Goal: Book appointment/travel/reservation

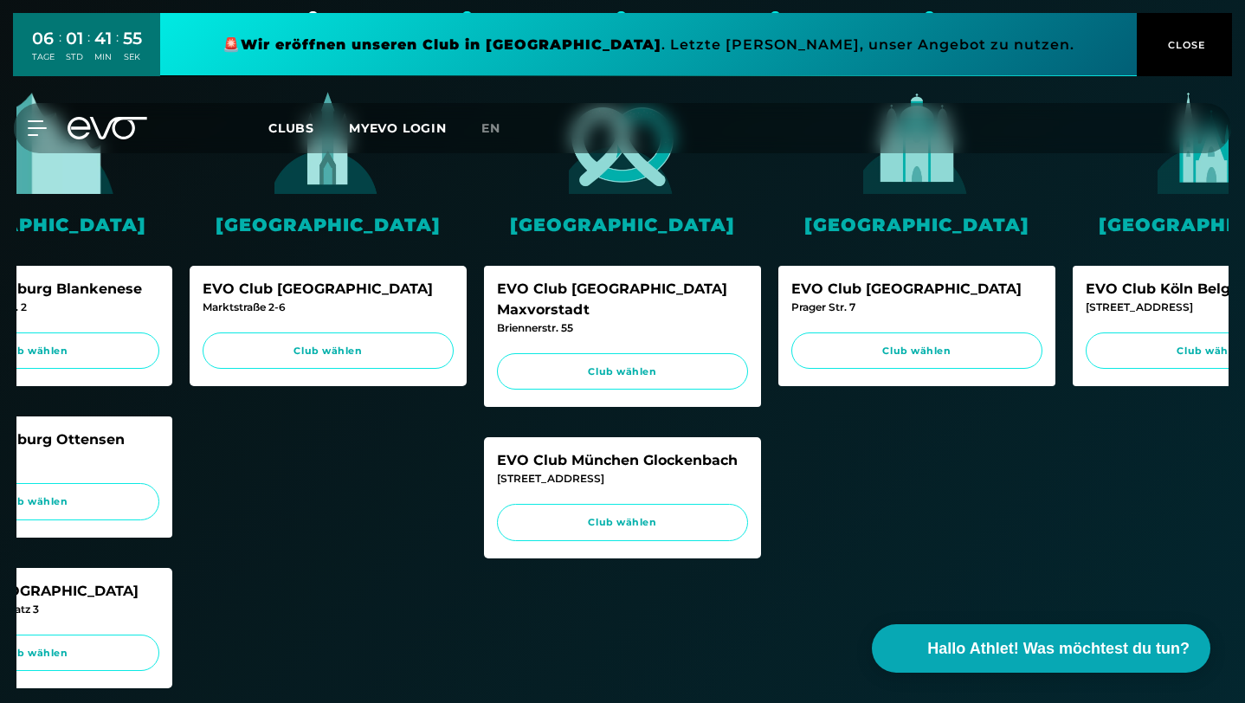
scroll to position [445, 0]
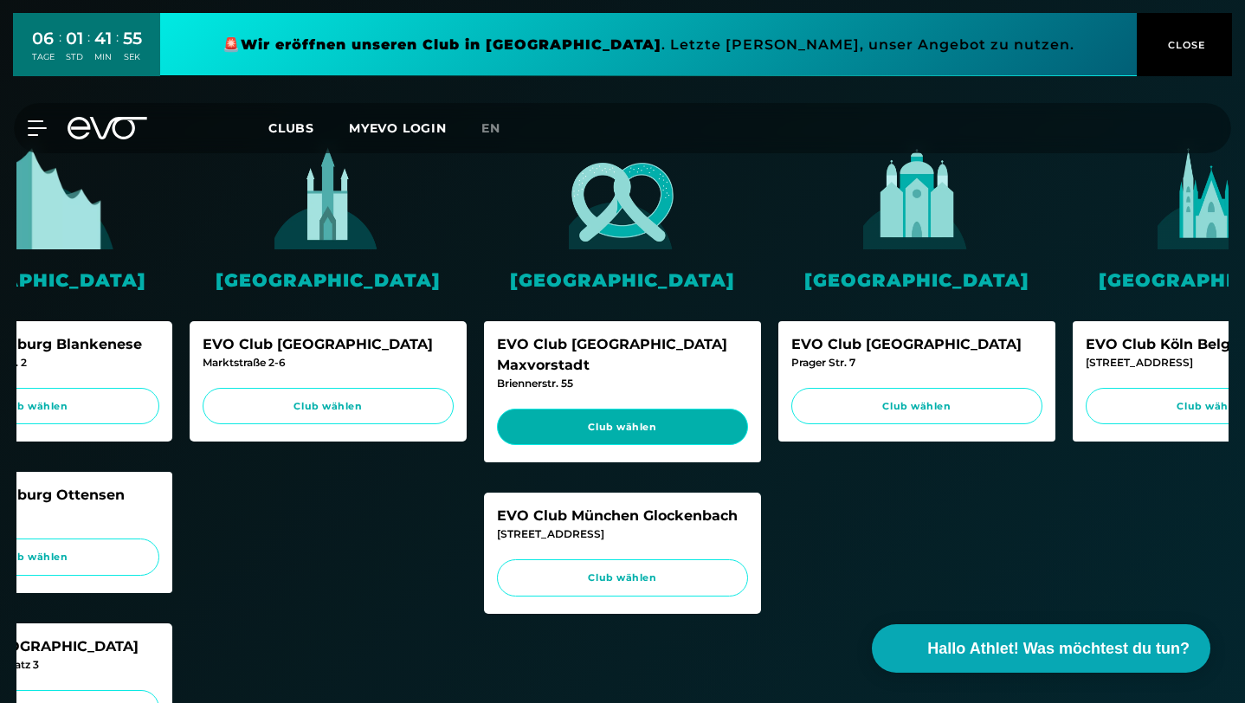
click at [664, 420] on span "Club wählen" at bounding box center [622, 427] width 218 height 15
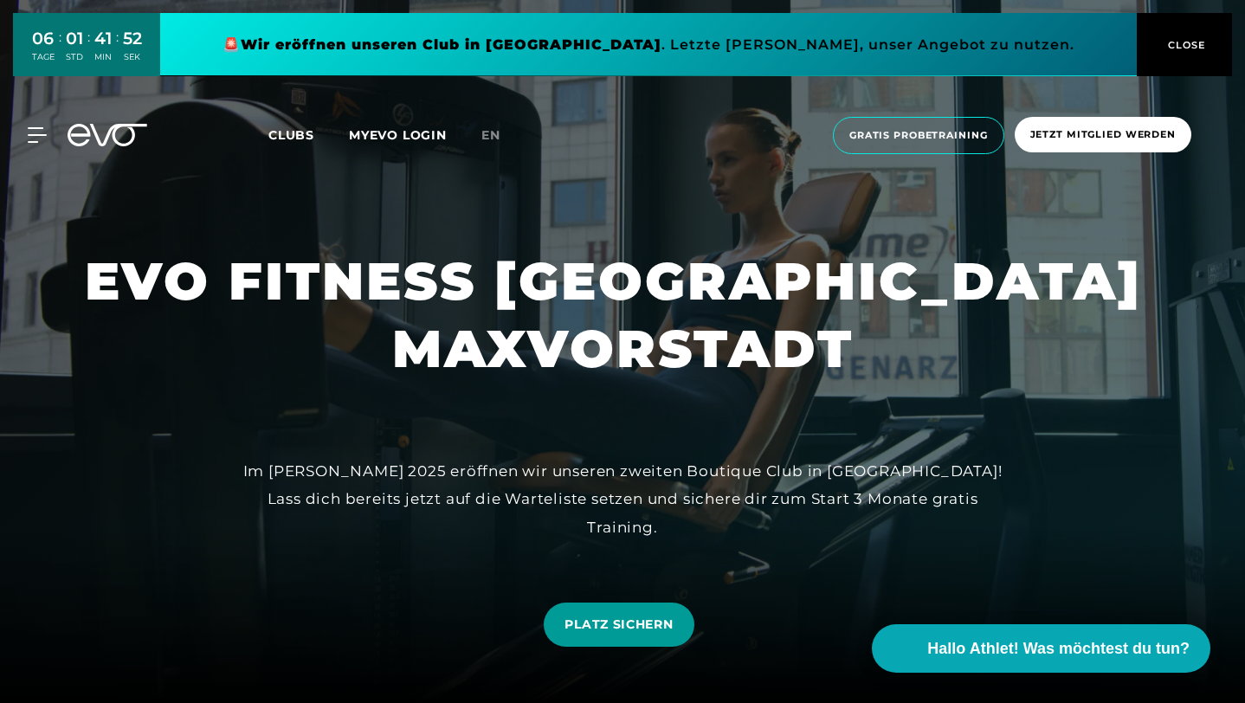
click at [693, 613] on link "PLATZ SICHERN" at bounding box center [619, 625] width 150 height 44
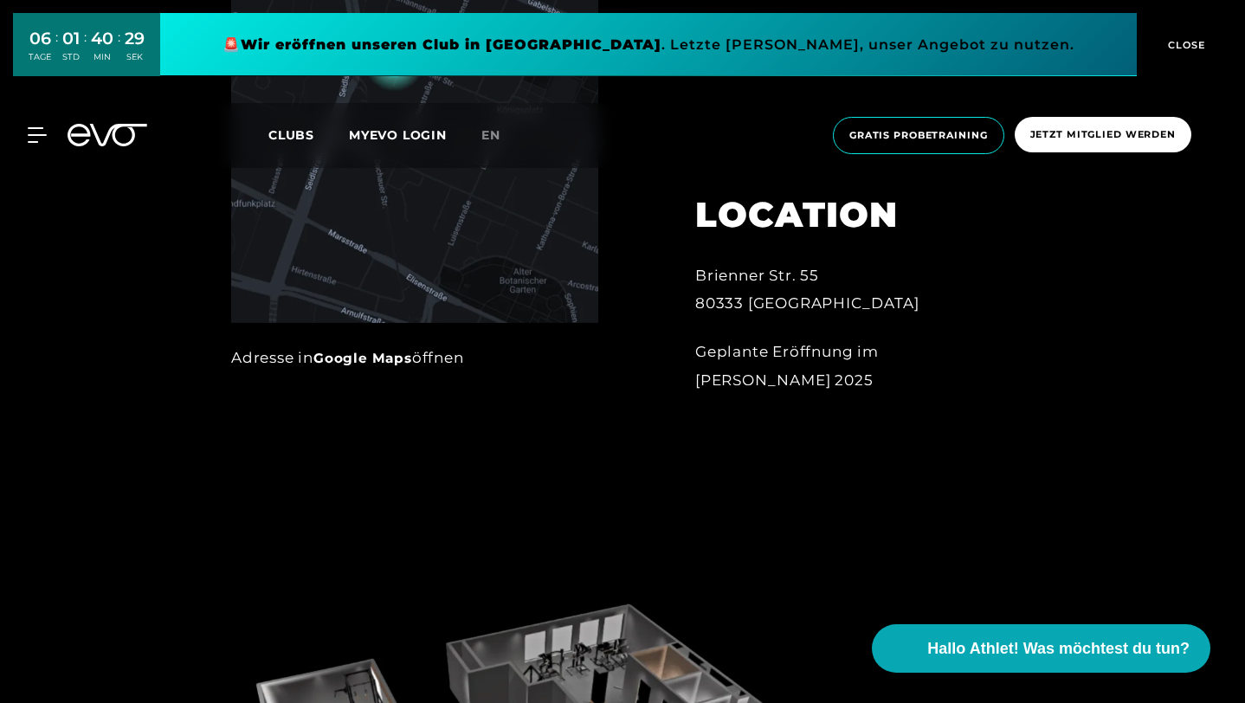
scroll to position [989, 0]
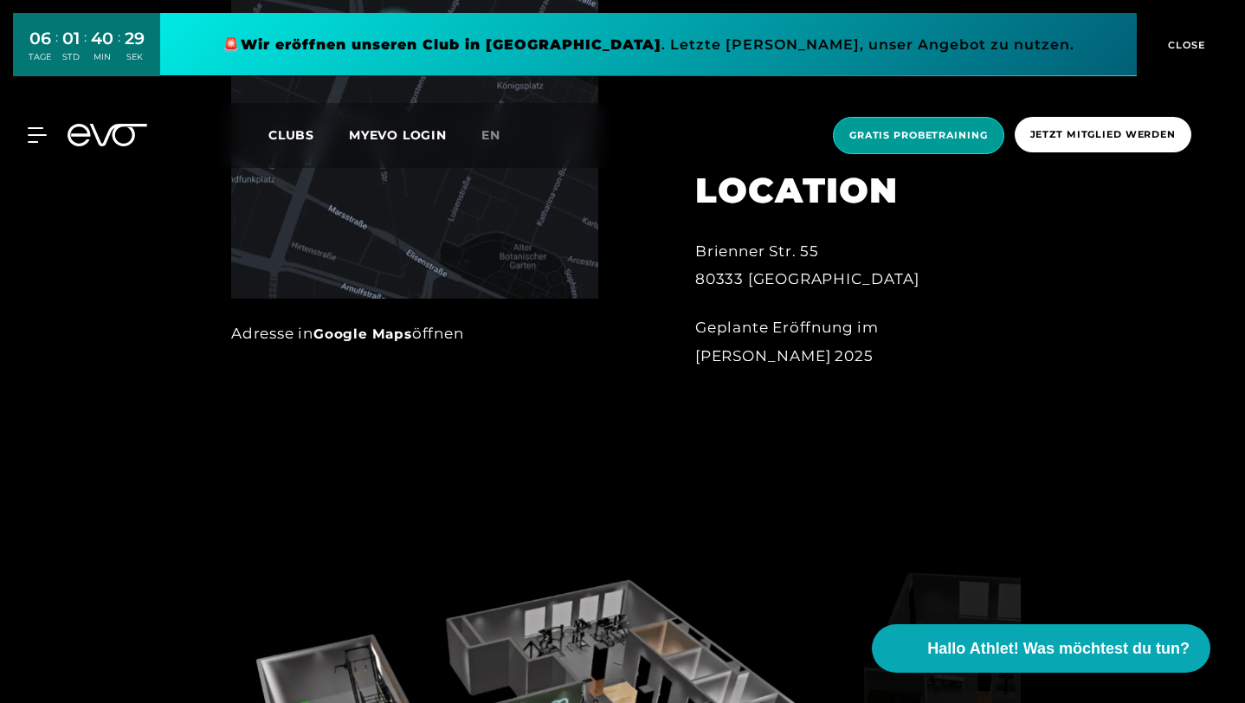
click at [921, 130] on span "Gratis Probetraining" at bounding box center [918, 135] width 139 height 15
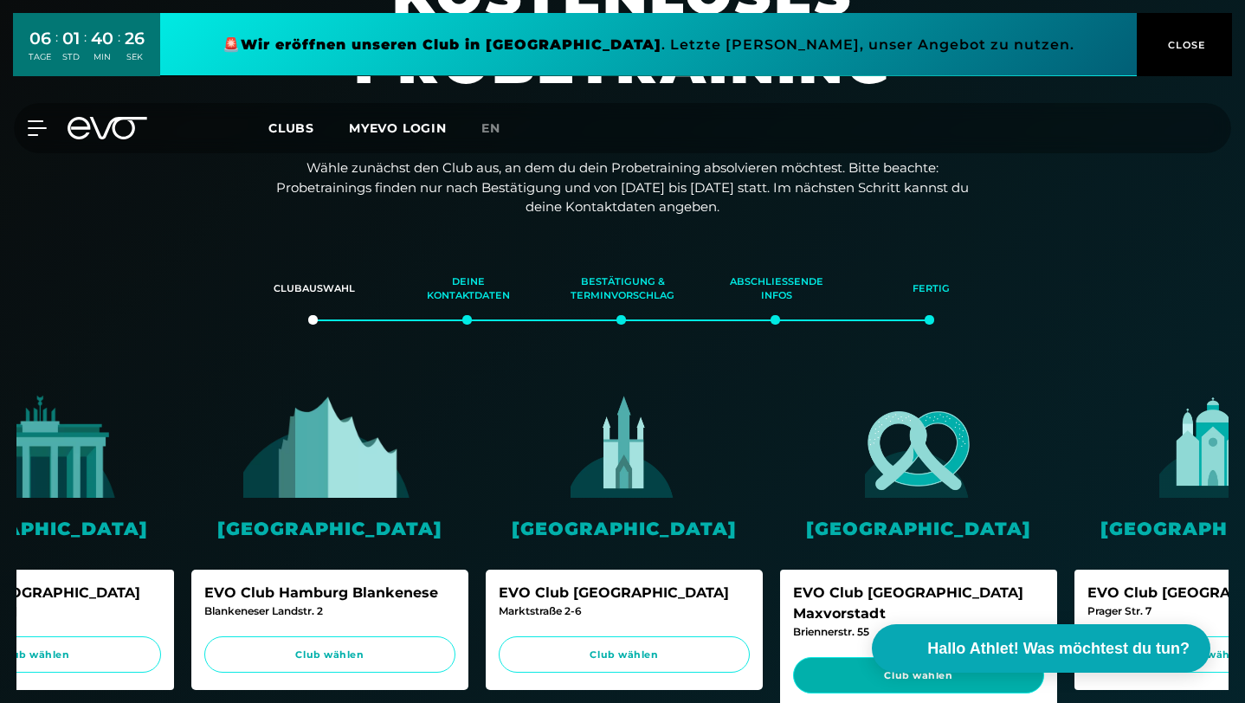
scroll to position [0, 433]
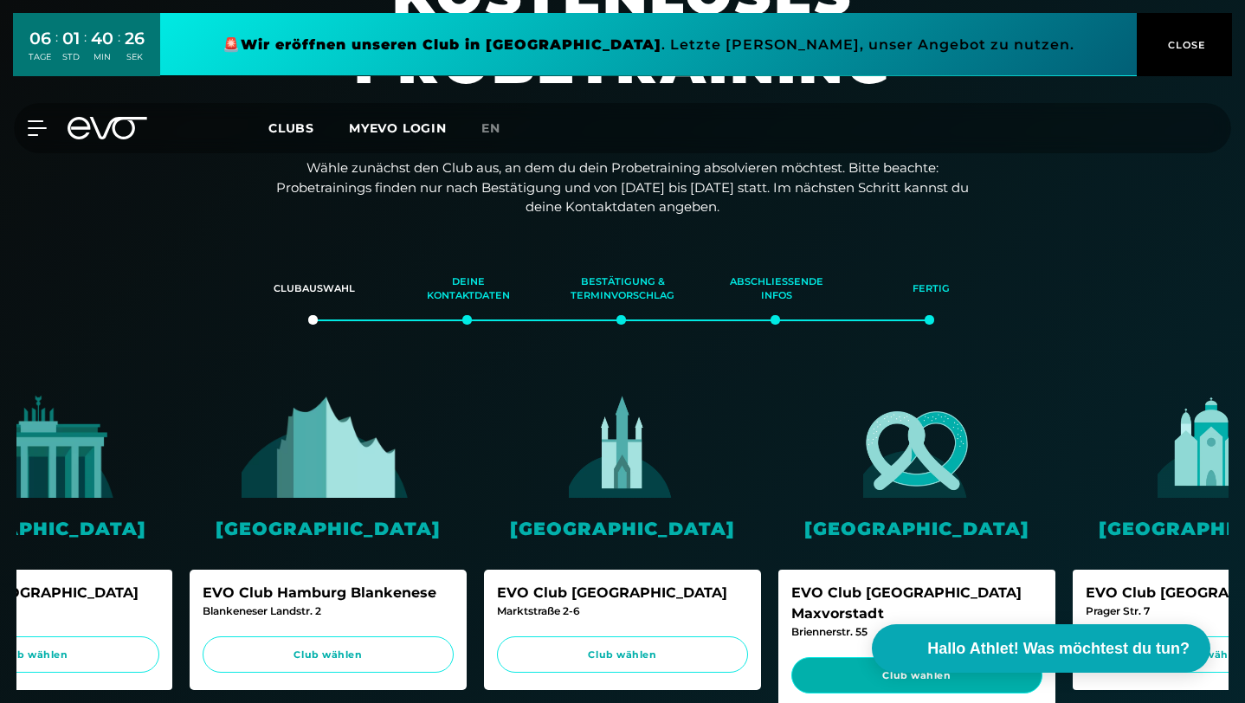
click at [934, 668] on span "Club wählen" at bounding box center [917, 675] width 218 height 15
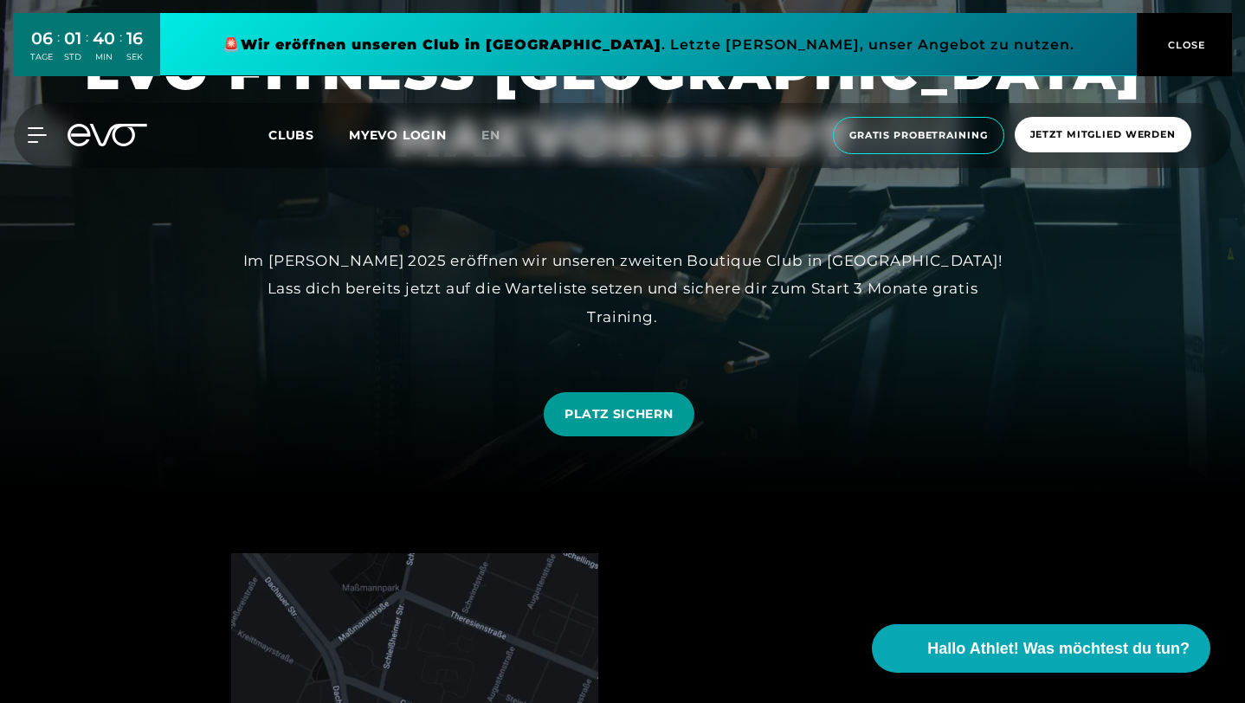
scroll to position [216, 0]
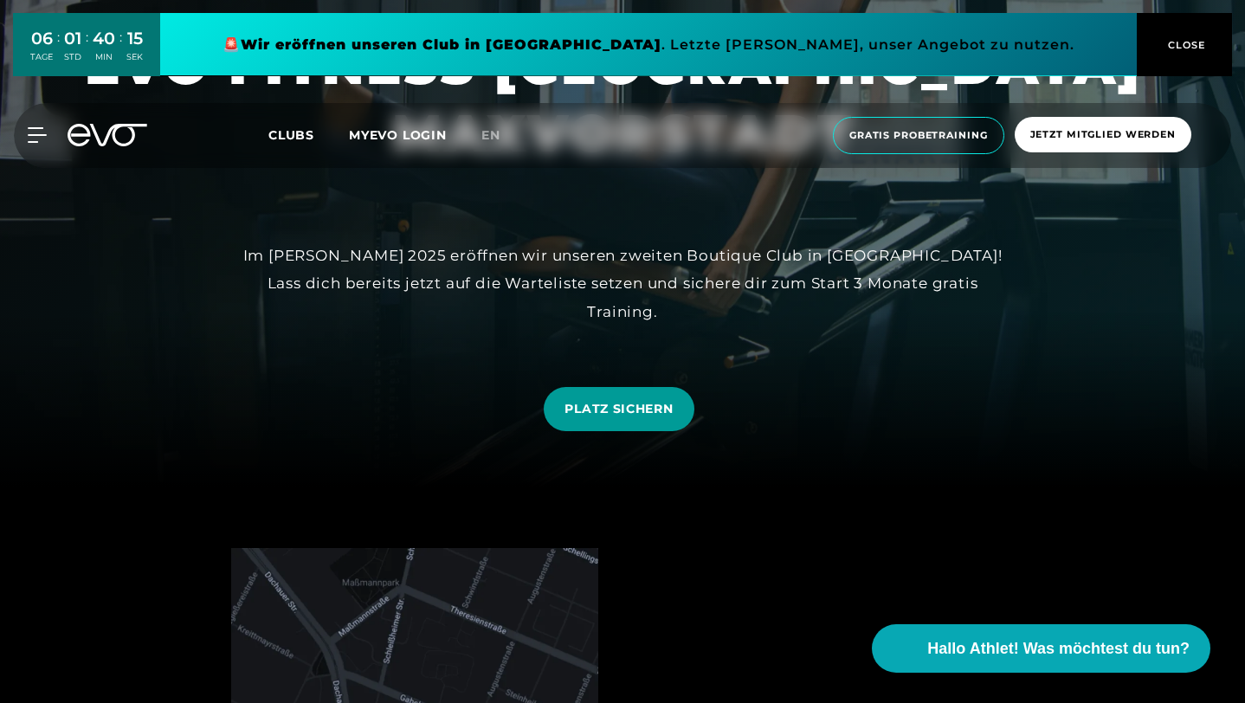
click at [666, 417] on span "PLATZ SICHERN" at bounding box center [618, 409] width 108 height 18
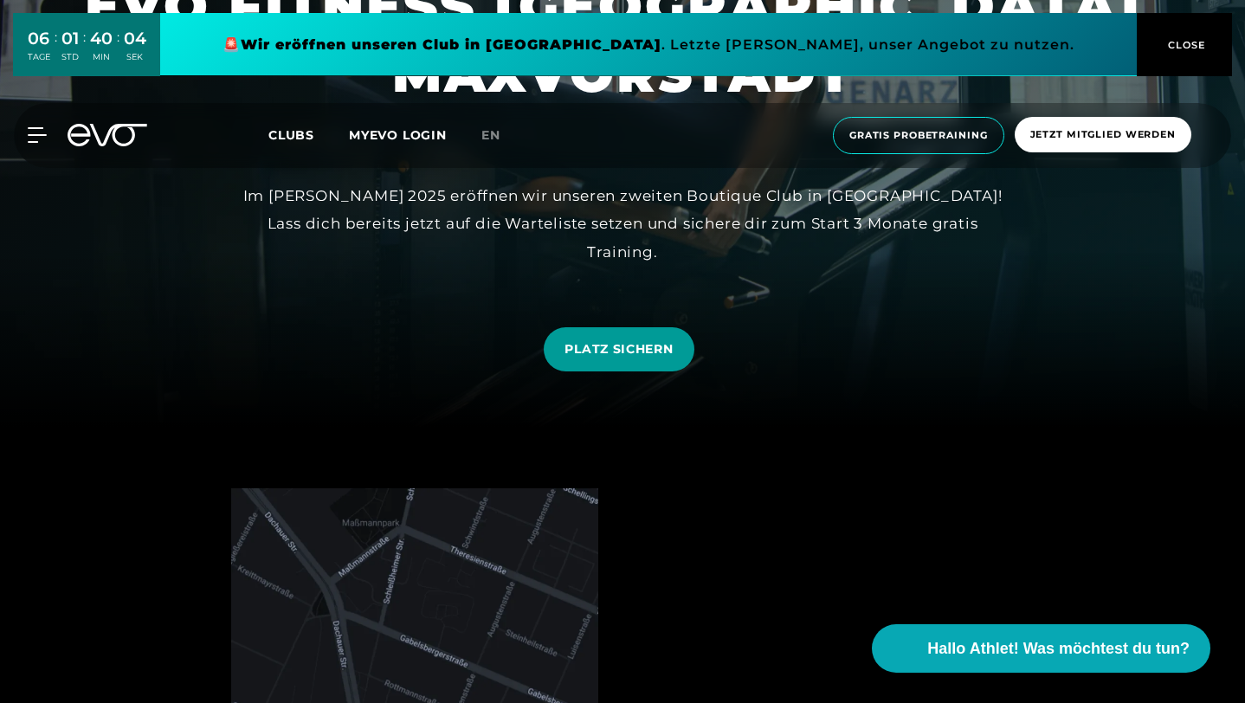
scroll to position [286, 0]
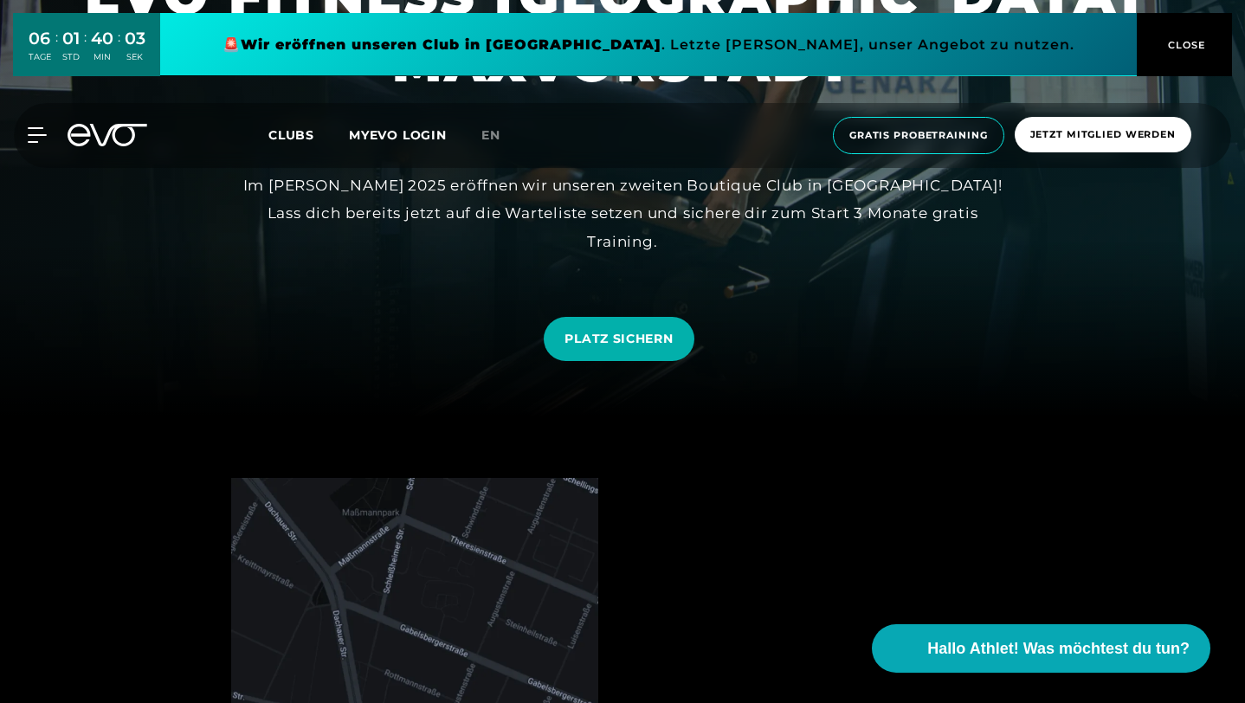
click at [509, 140] on link "en" at bounding box center [501, 136] width 40 height 20
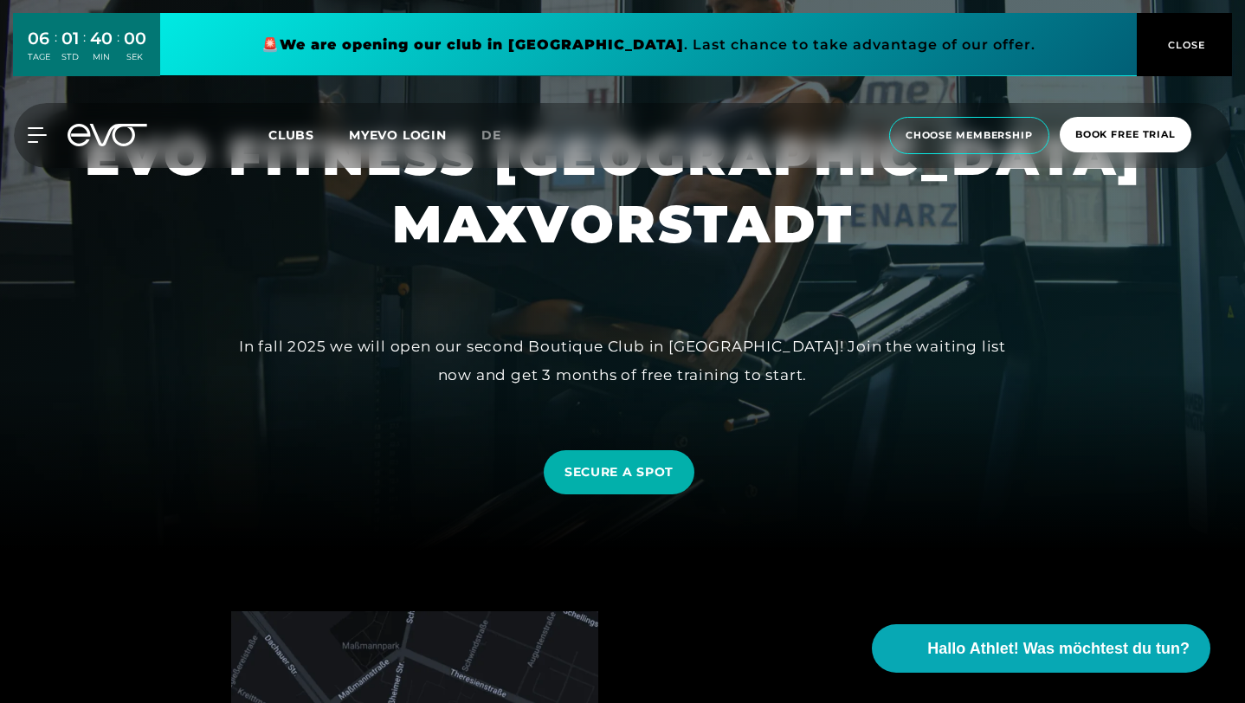
scroll to position [157, 0]
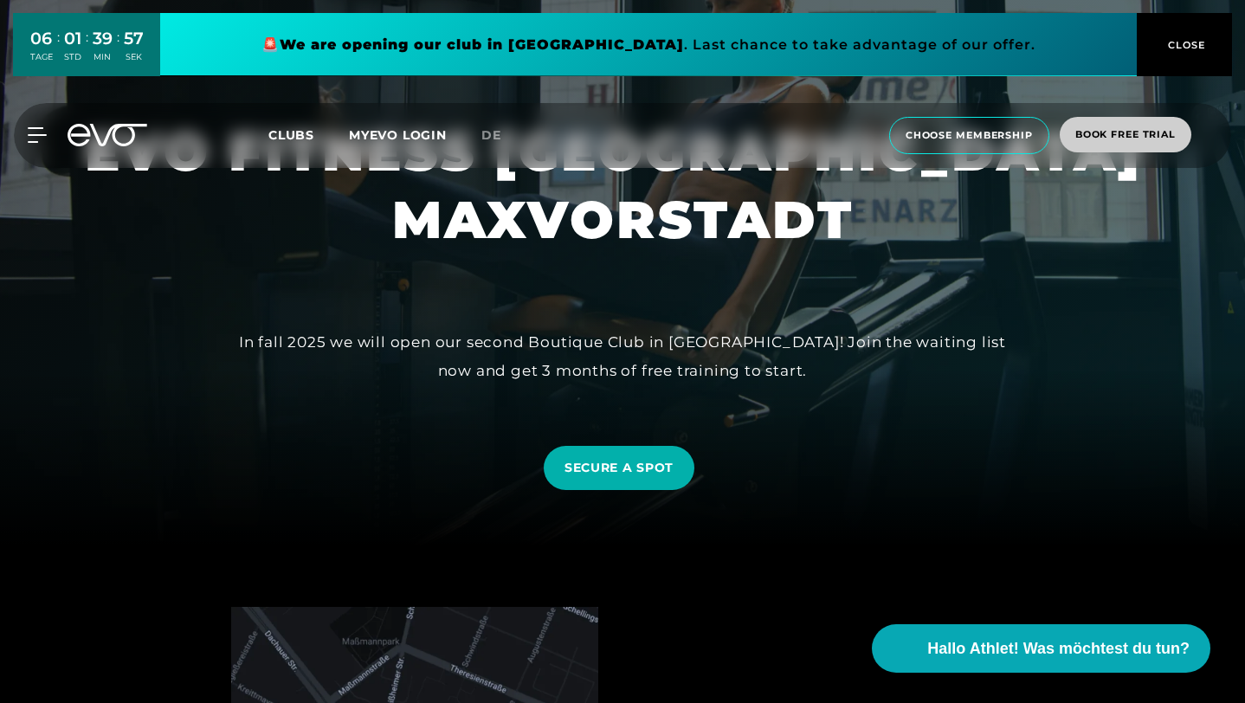
click at [1099, 137] on span "book free trial" at bounding box center [1125, 134] width 100 height 15
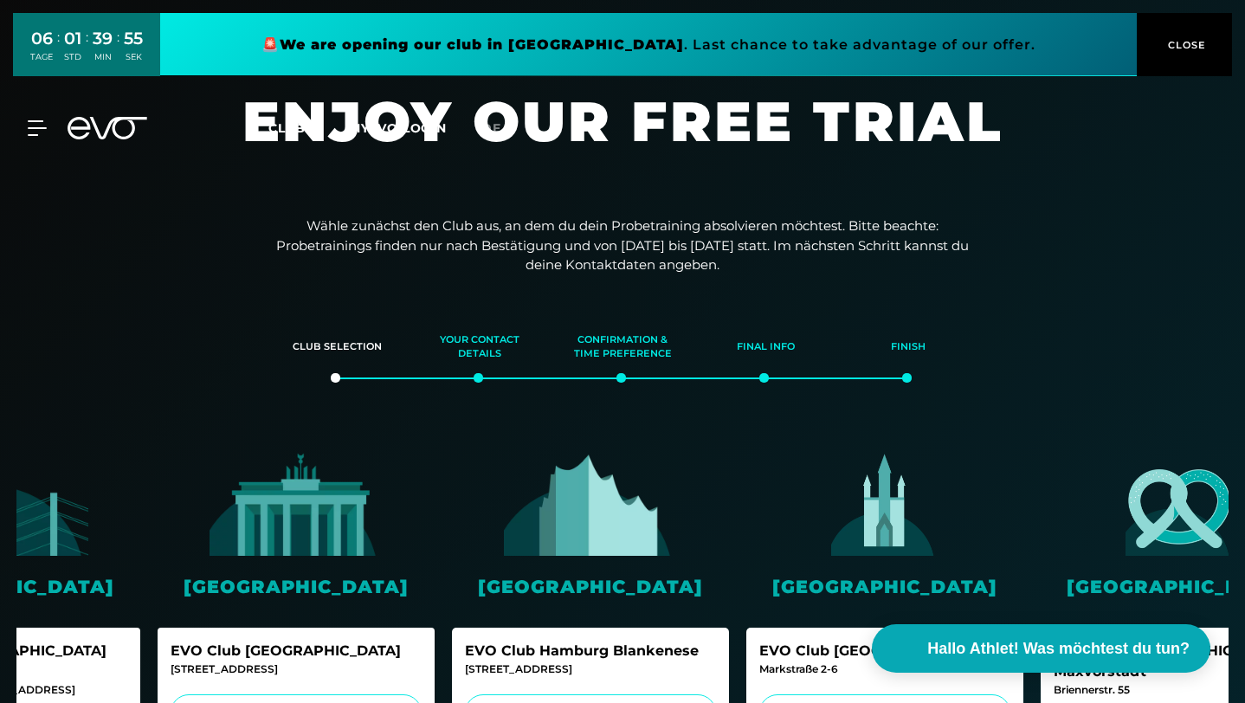
scroll to position [0, 139]
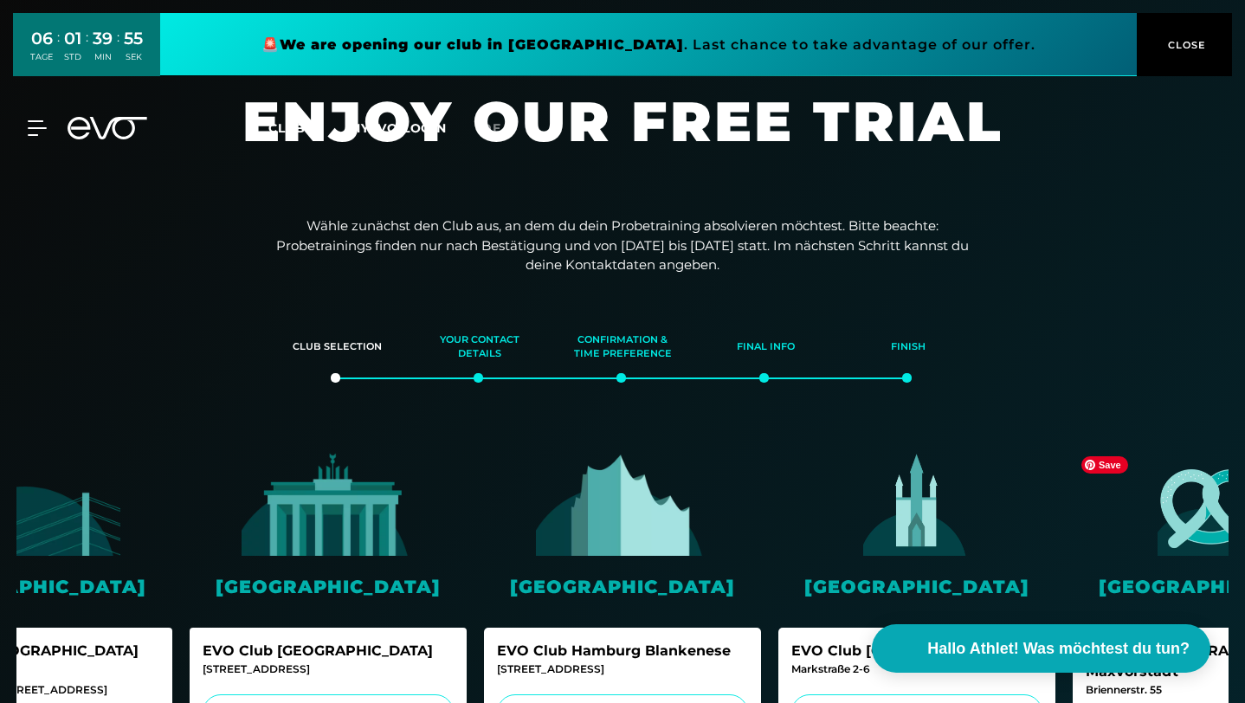
click at [1125, 525] on img at bounding box center [1211, 502] width 173 height 108
click at [1157, 534] on img at bounding box center [1211, 502] width 173 height 108
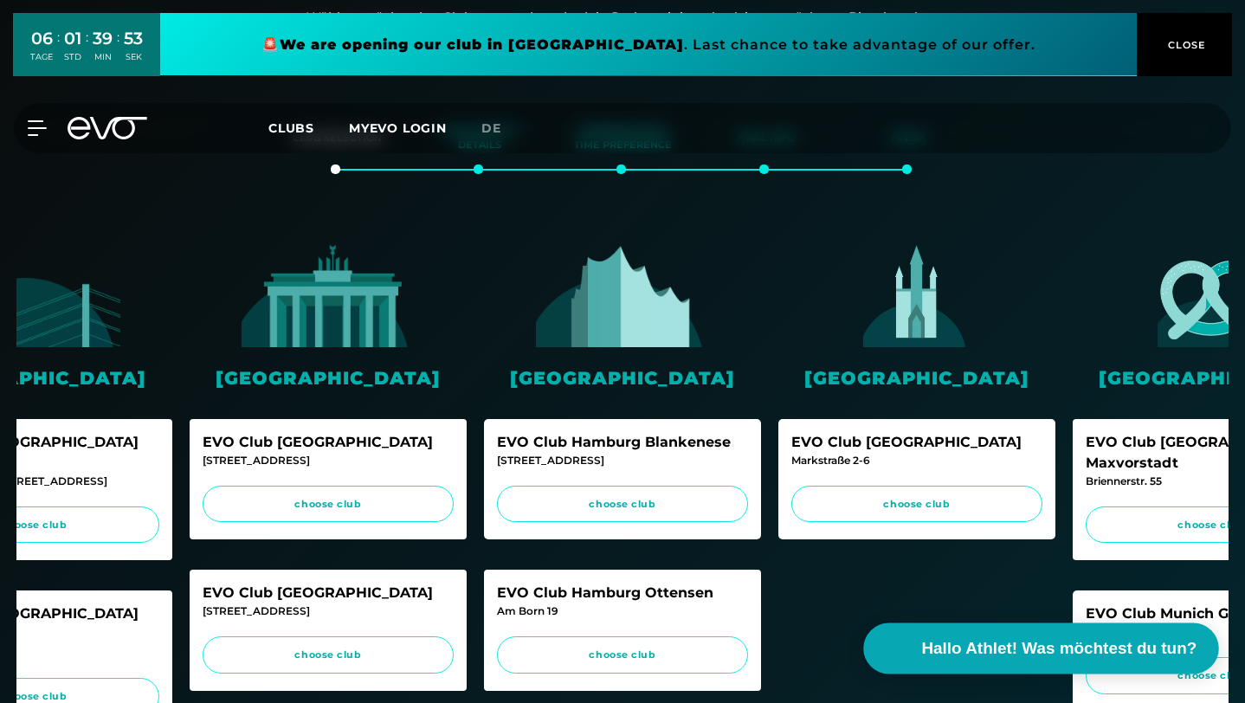
scroll to position [224, 0]
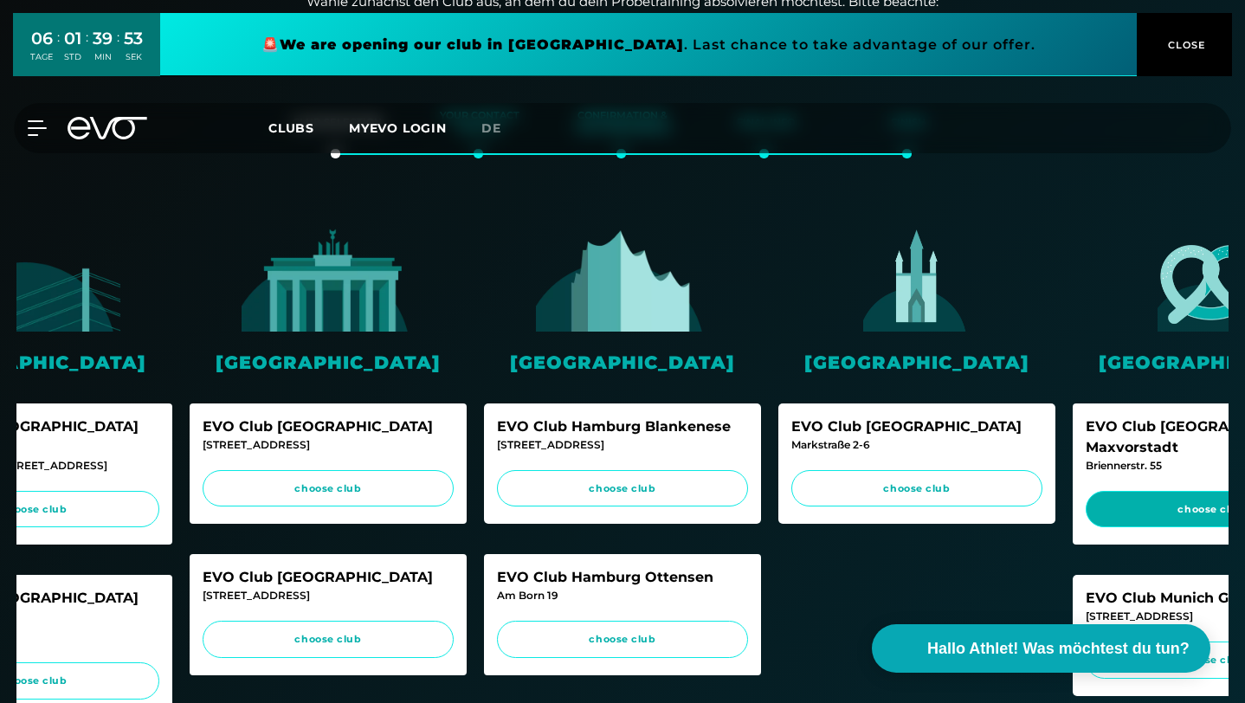
click at [1152, 491] on span "choose club" at bounding box center [1211, 509] width 251 height 37
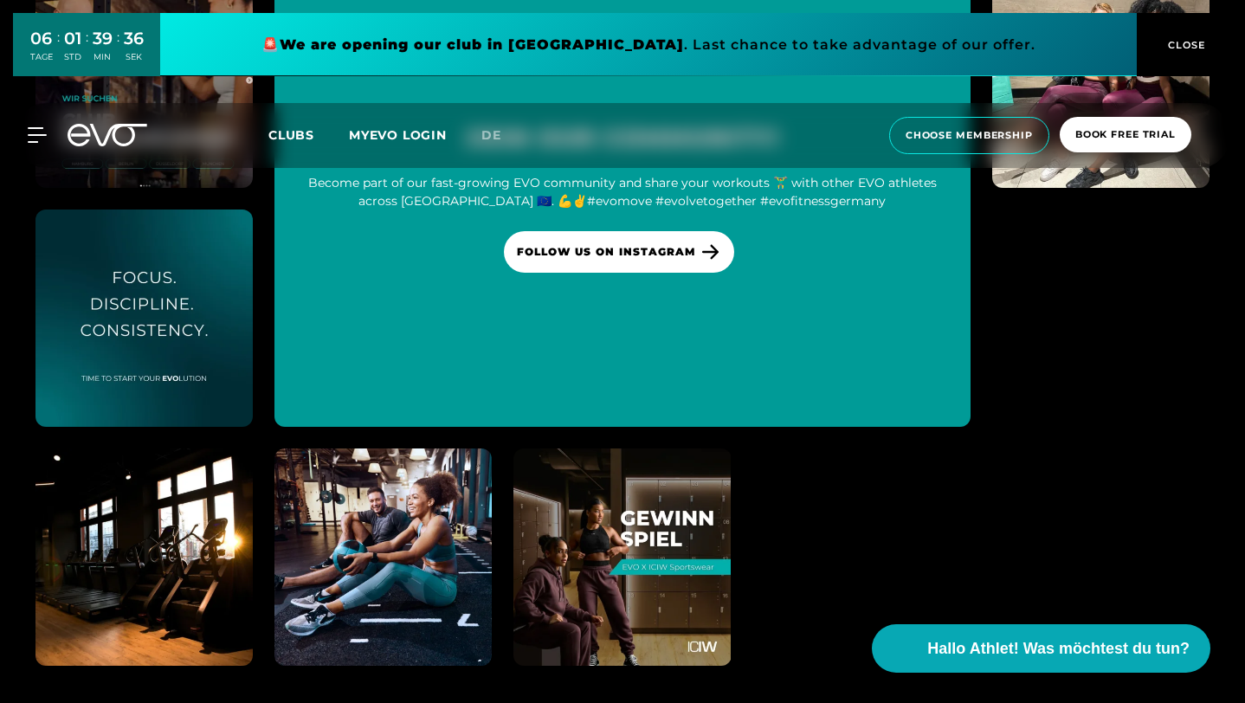
scroll to position [4773, 0]
